Goal: Transaction & Acquisition: Purchase product/service

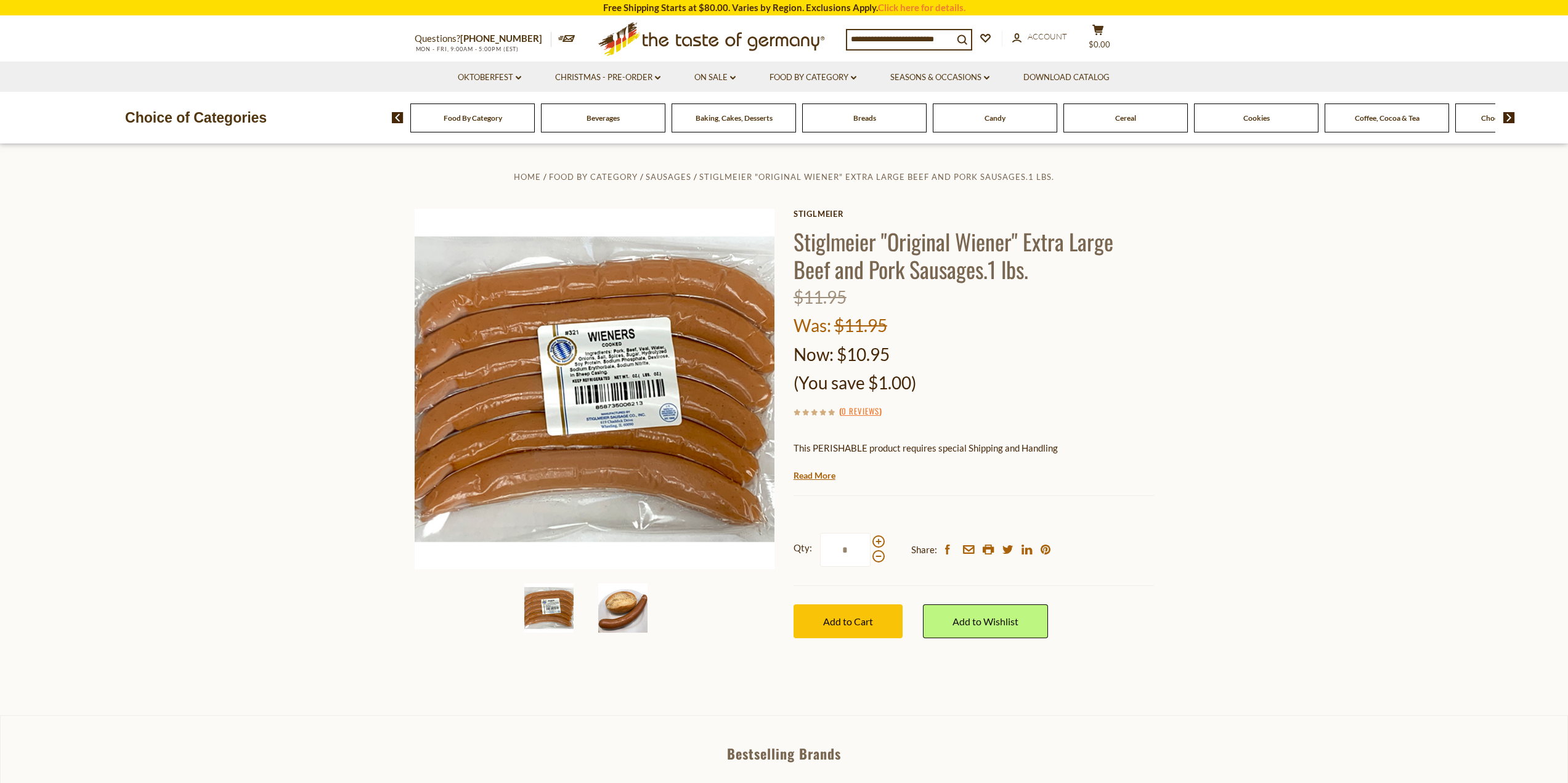
click at [620, 605] on img at bounding box center [622, 608] width 49 height 49
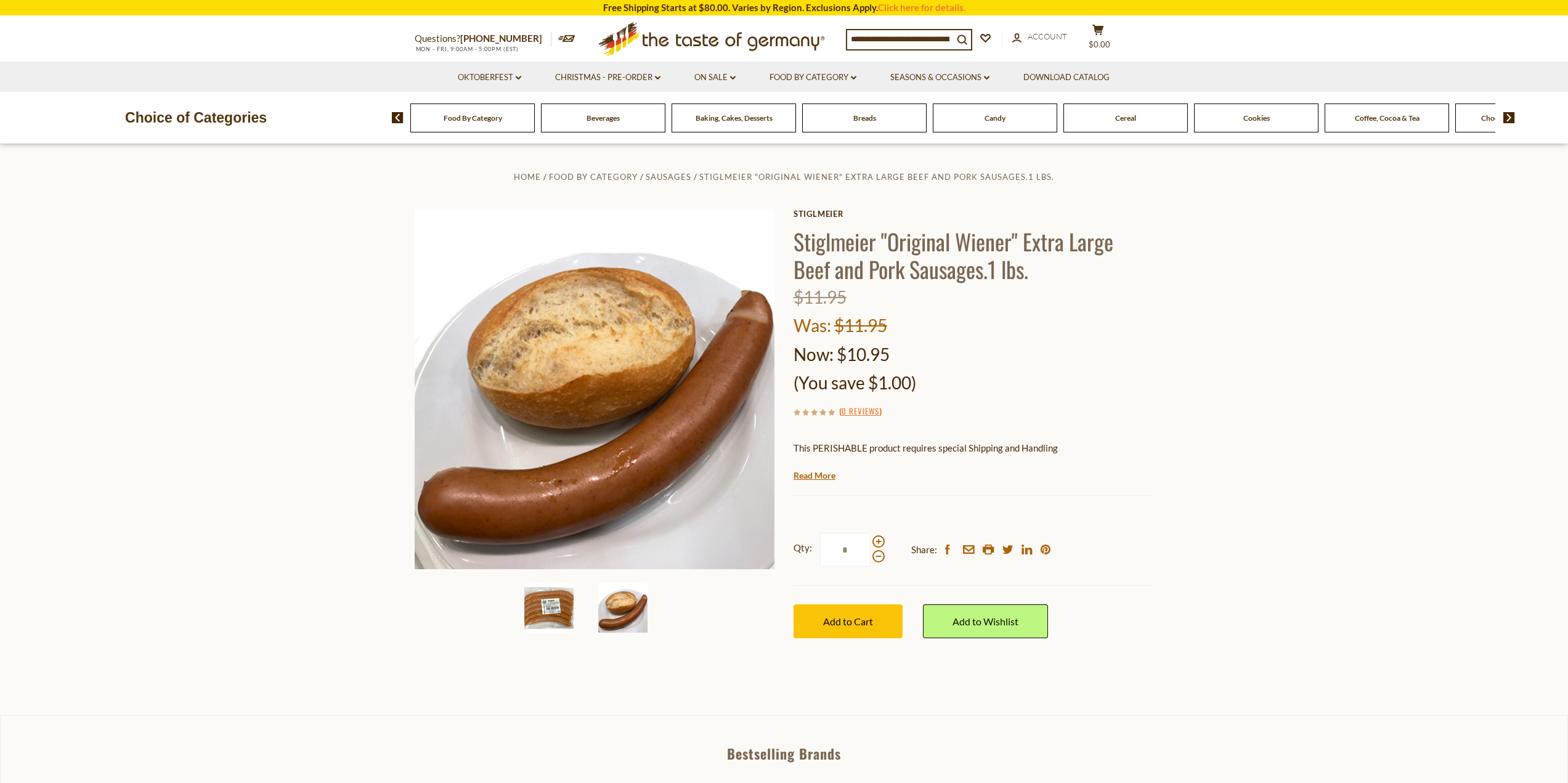
click at [547, 607] on img at bounding box center [549, 608] width 49 height 49
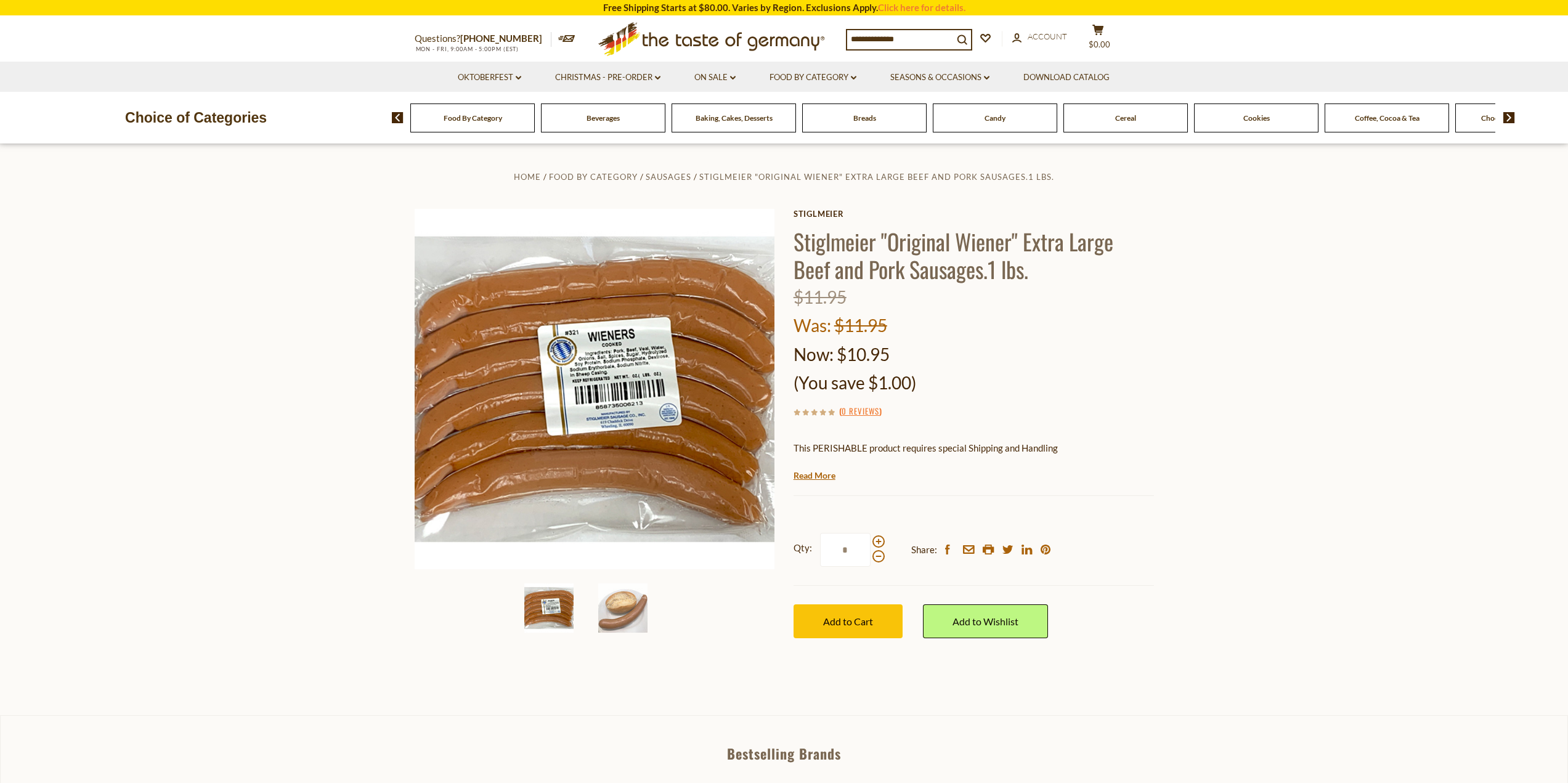
click at [1508, 123] on img at bounding box center [1508, 118] width 11 height 11
click at [892, 42] on input at bounding box center [900, 39] width 106 height 18
type input "*******"
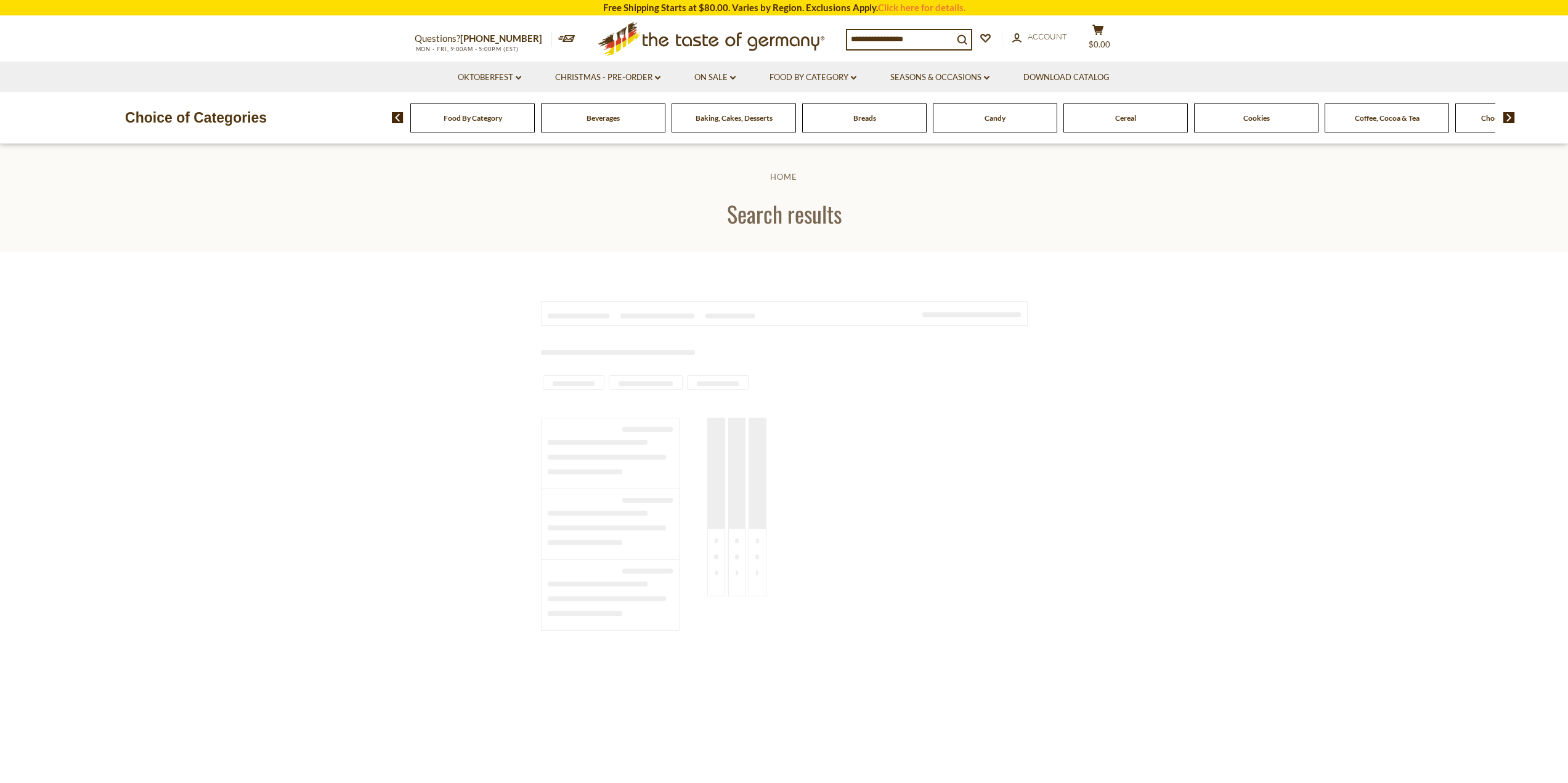
type input "*******"
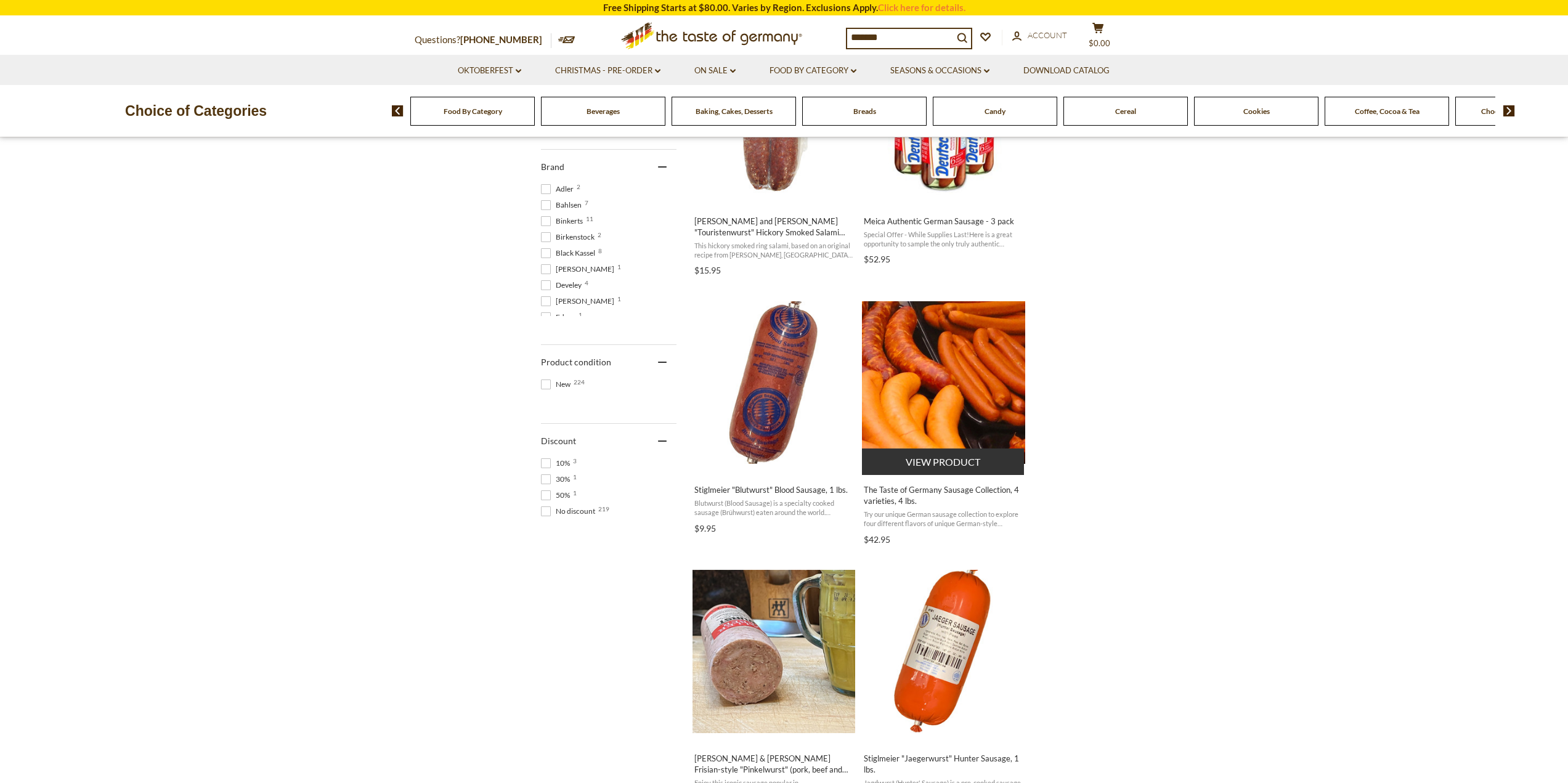
scroll to position [616, 0]
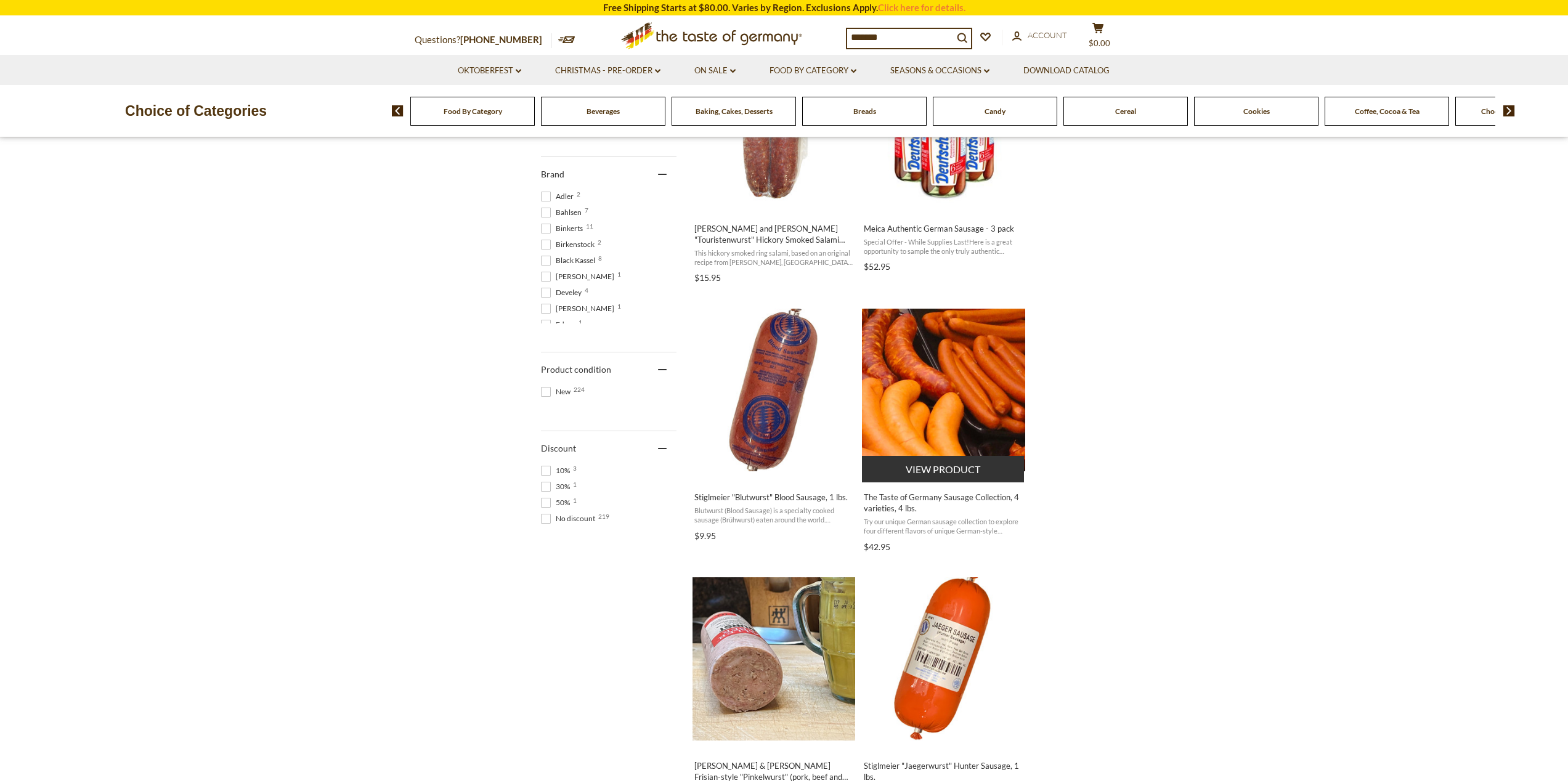
click at [914, 504] on span "The Taste of Germany Sausage Collection, 4 varieties, 4 lbs." at bounding box center [944, 502] width 160 height 22
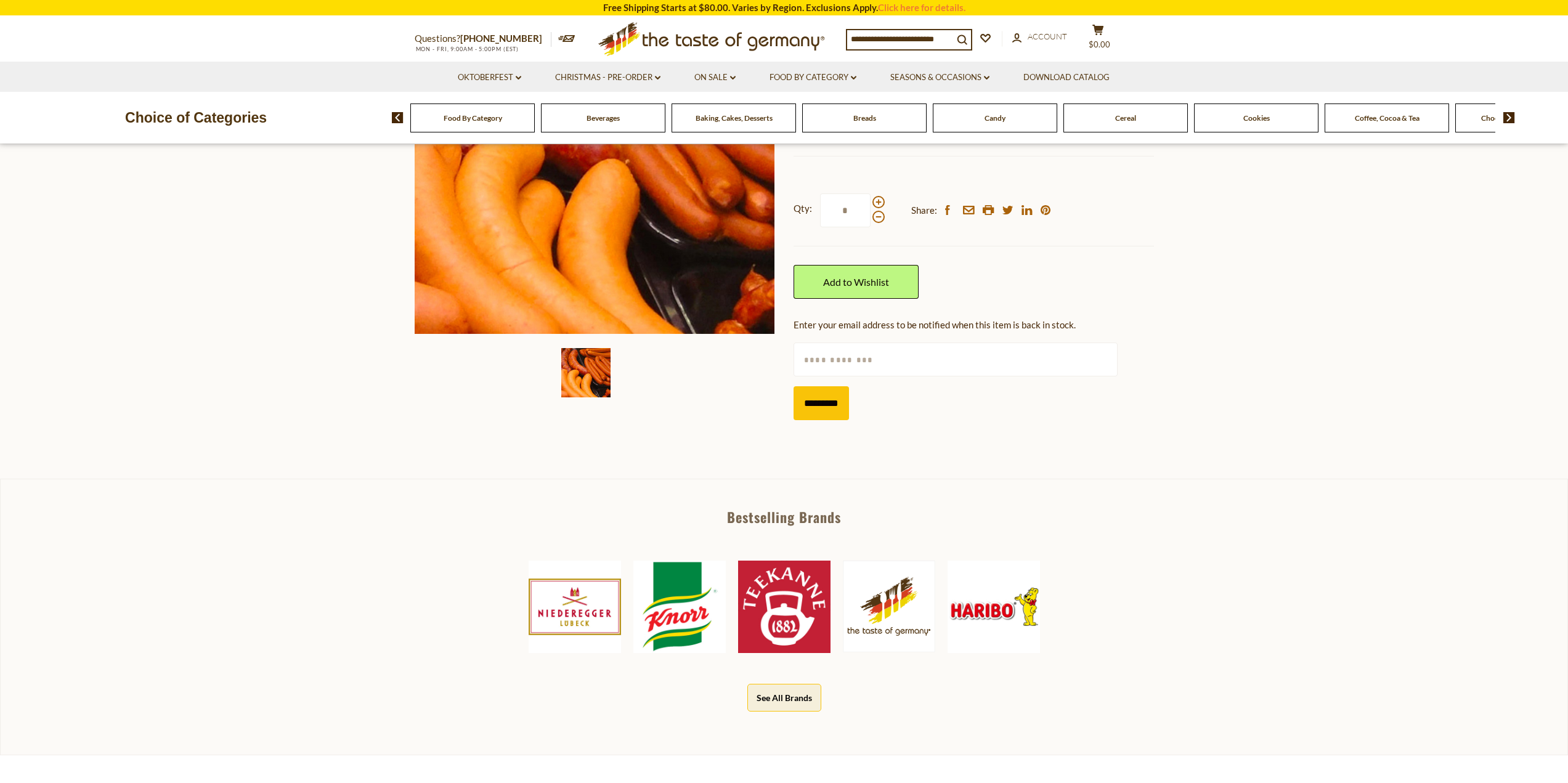
scroll to position [554, 0]
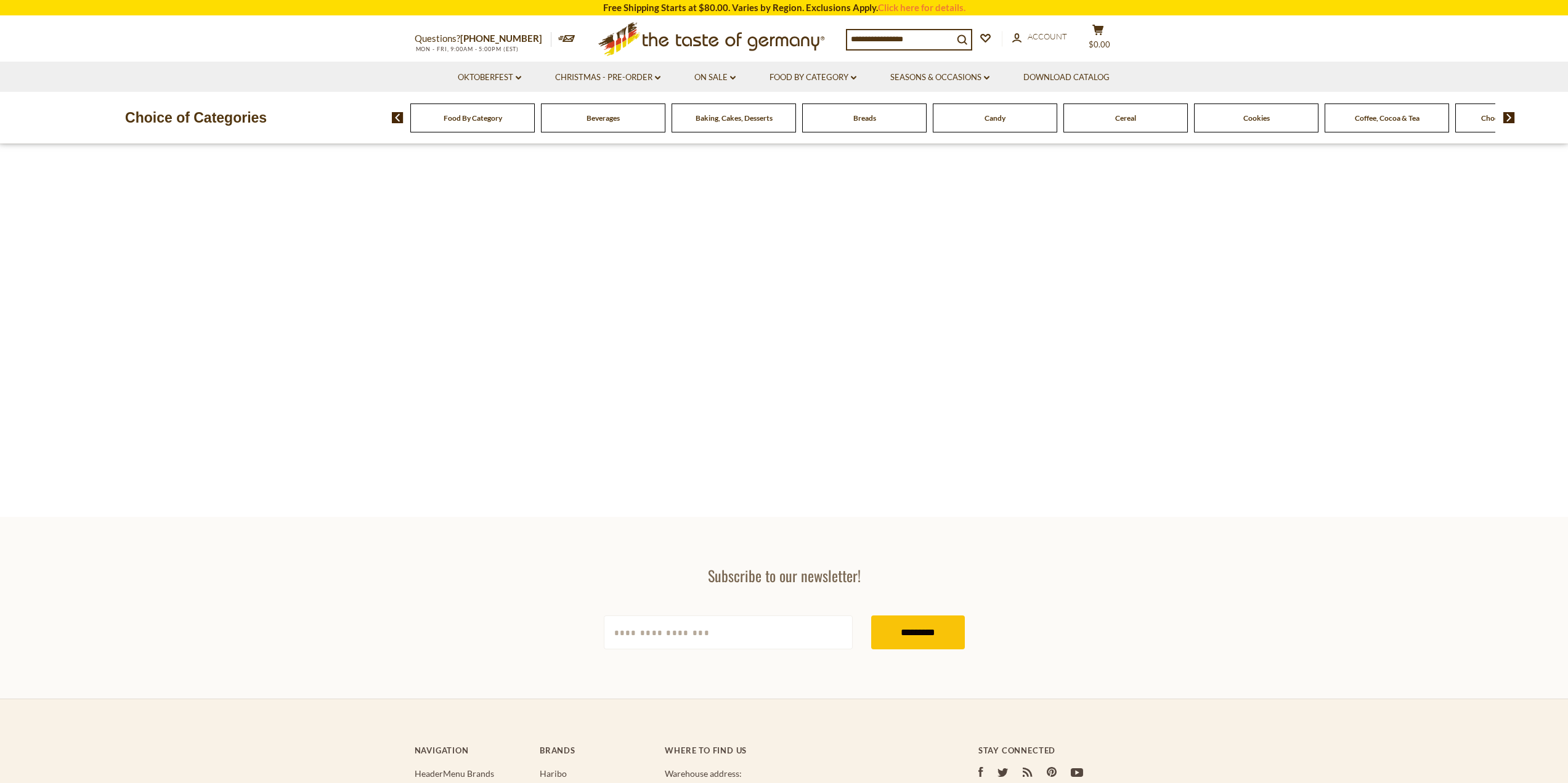
type input "*******"
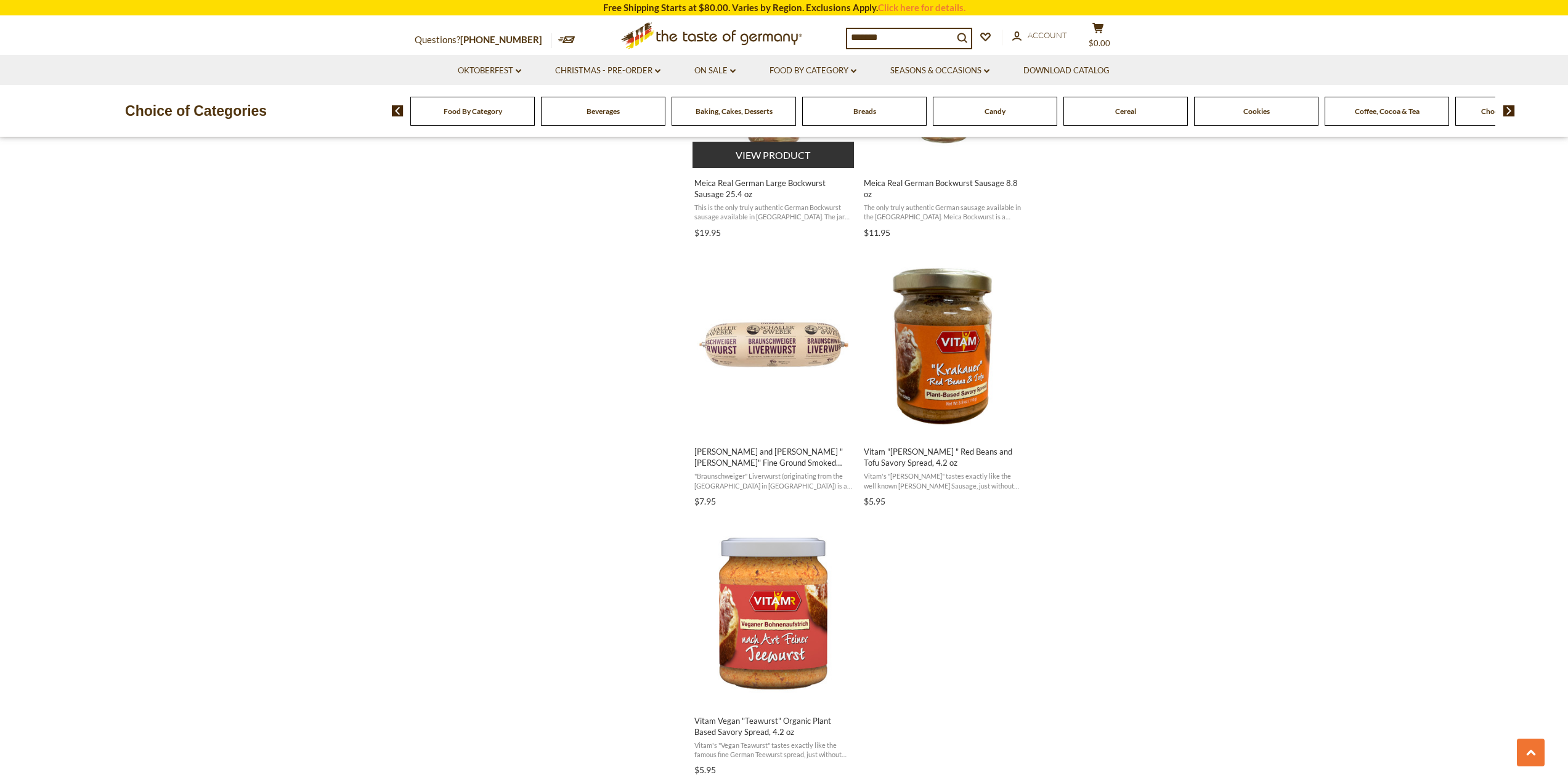
scroll to position [1848, 0]
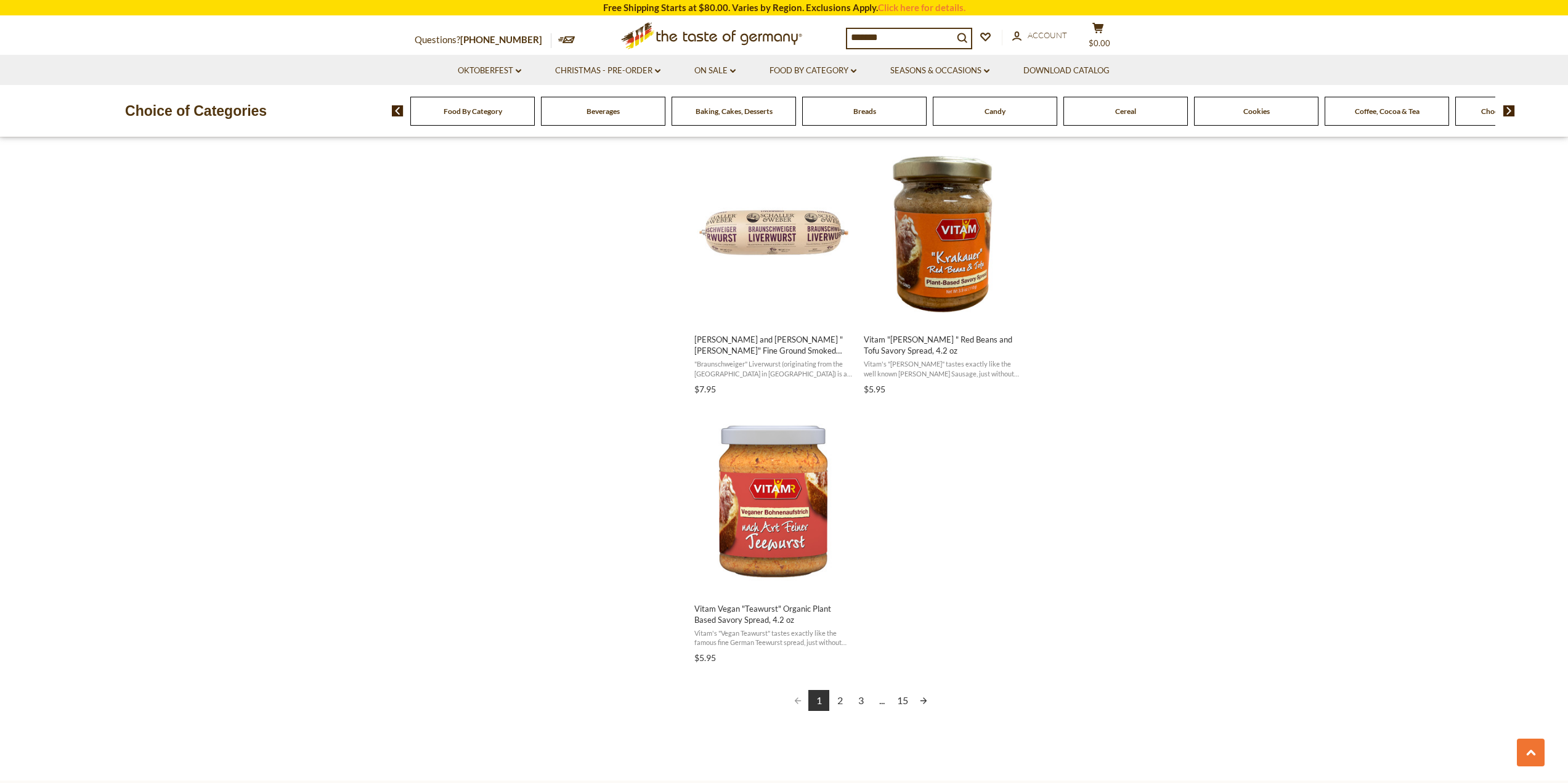
click at [847, 697] on link "2" at bounding box center [839, 700] width 21 height 21
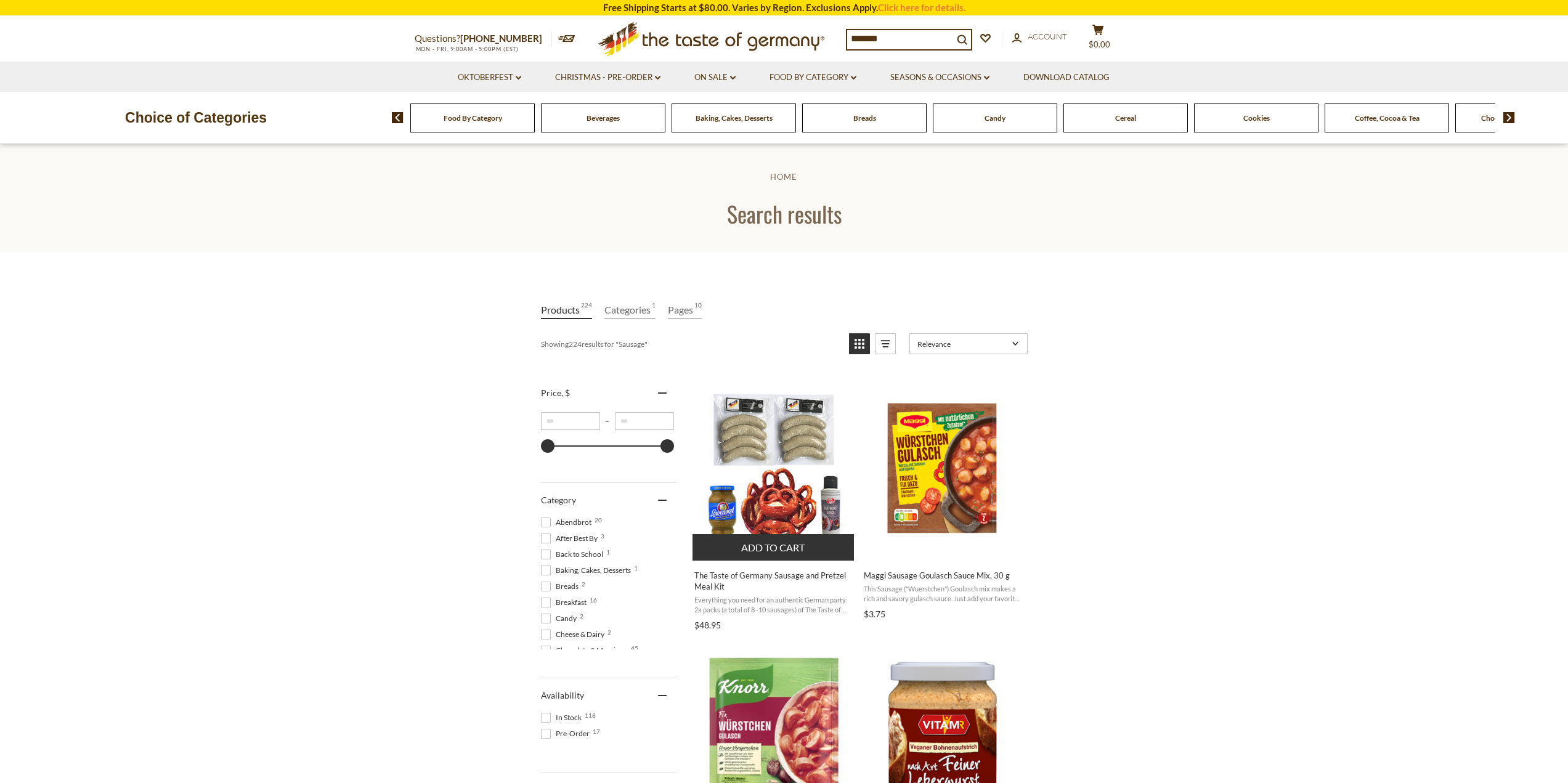
click at [793, 581] on span "The Taste of Germany Sausage and Pretzel Meal Kit" at bounding box center [774, 580] width 160 height 22
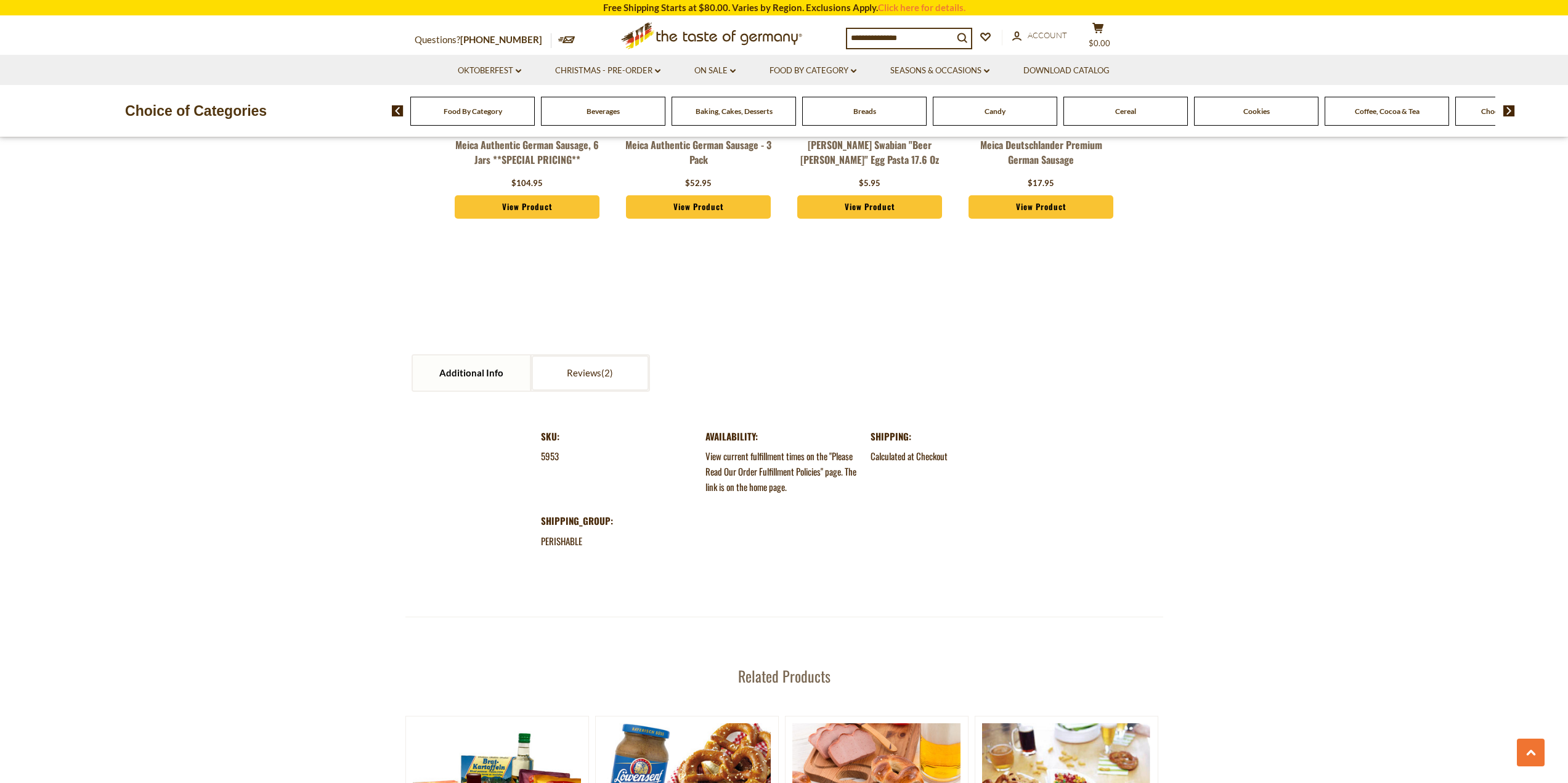
scroll to position [1478, 0]
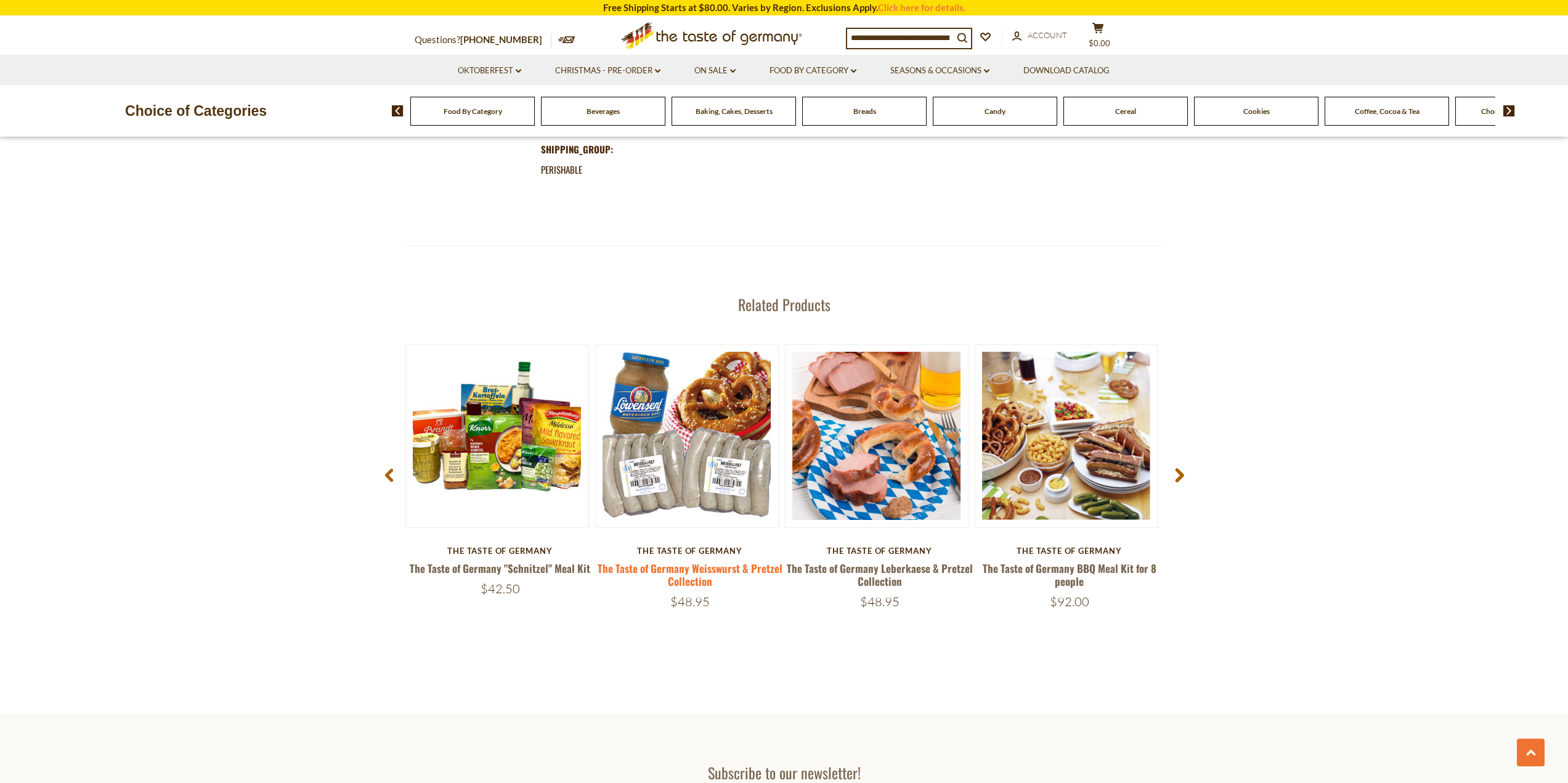
click at [686, 580] on link "The Taste of Germany Weisswurst & Pretzel Collection" at bounding box center [689, 575] width 185 height 28
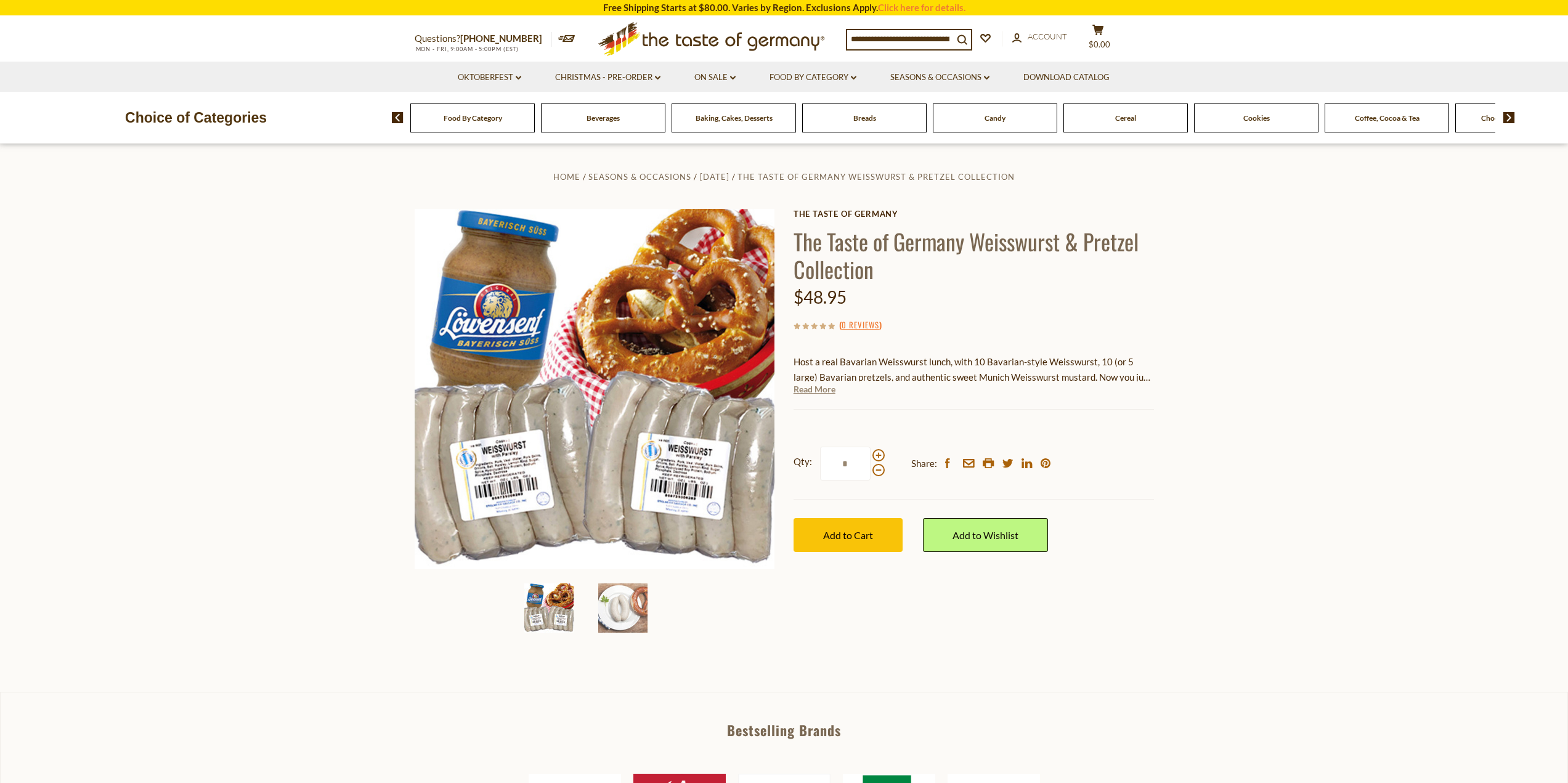
click at [832, 385] on link "Read More" at bounding box center [814, 389] width 42 height 12
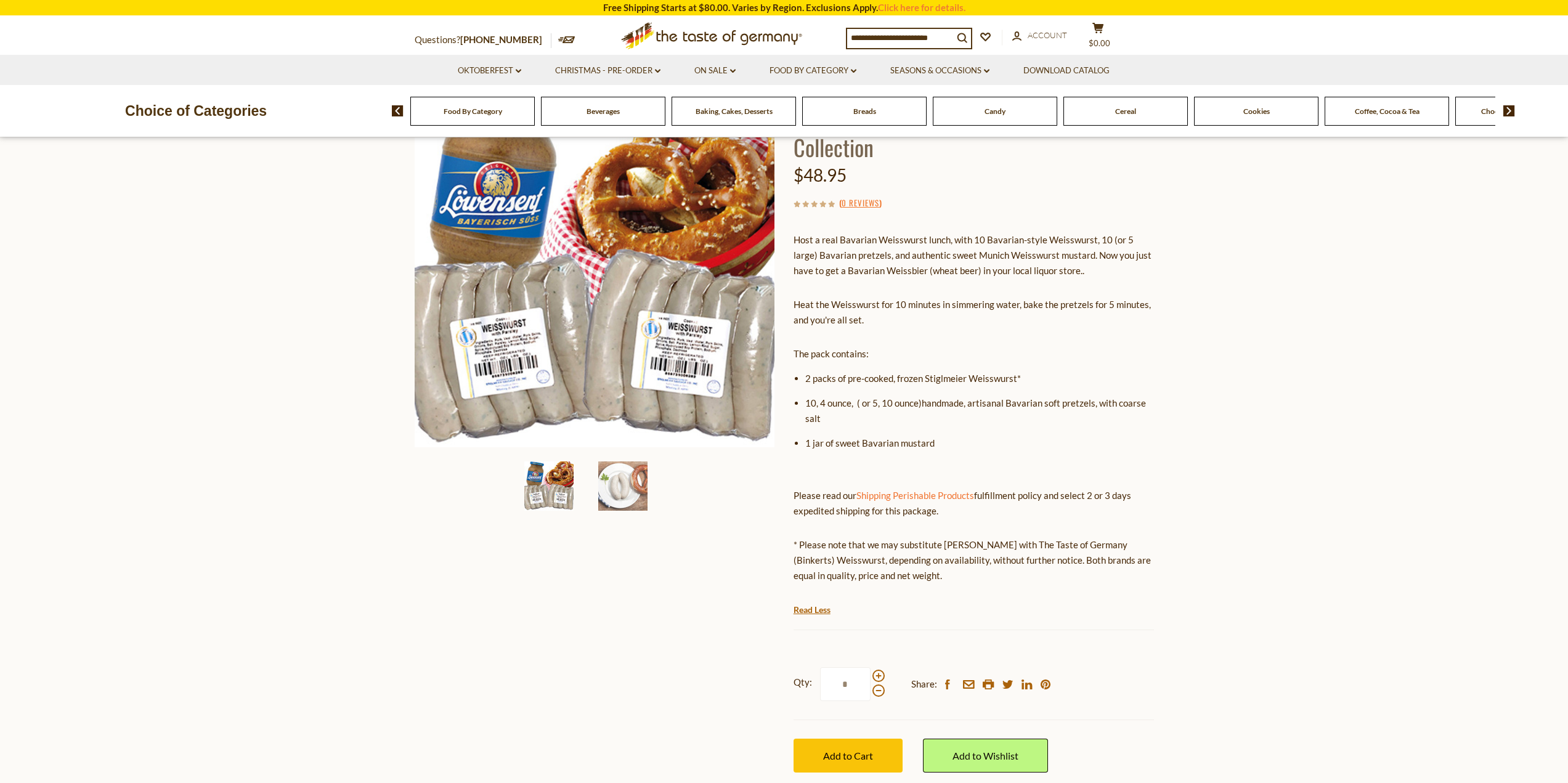
scroll to position [123, 0]
drag, startPoint x: 1016, startPoint y: 375, endPoint x: 925, endPoint y: 377, distance: 91.0
click at [925, 377] on li "2 packs of pre-cooked, frozen Stiglmeier Weisswurst*" at bounding box center [979, 377] width 349 height 16
copy li "Stiglmeier Weisswurst"
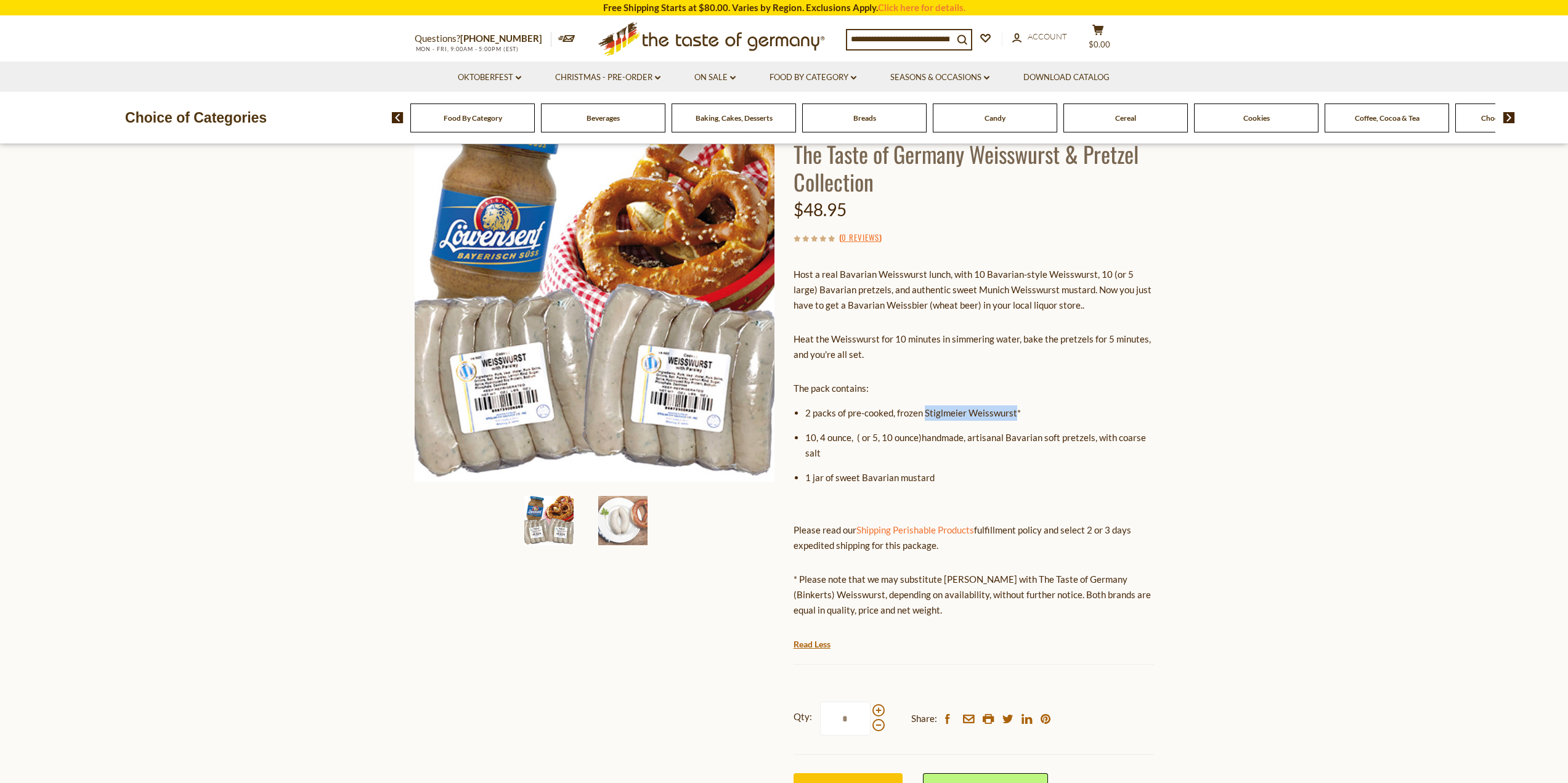
scroll to position [0, 0]
